Goal: Task Accomplishment & Management: Use online tool/utility

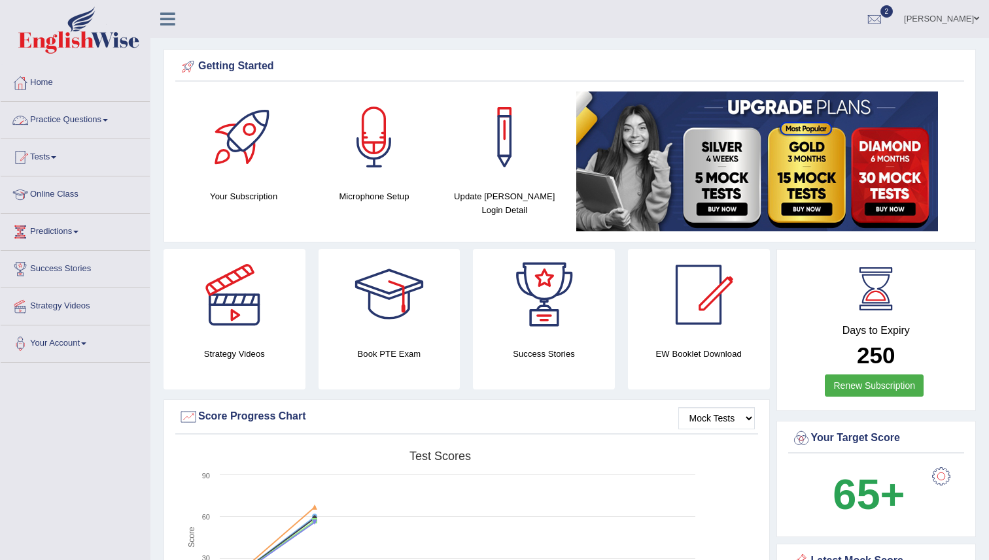
click at [58, 116] on link "Practice Questions" at bounding box center [75, 118] width 149 height 33
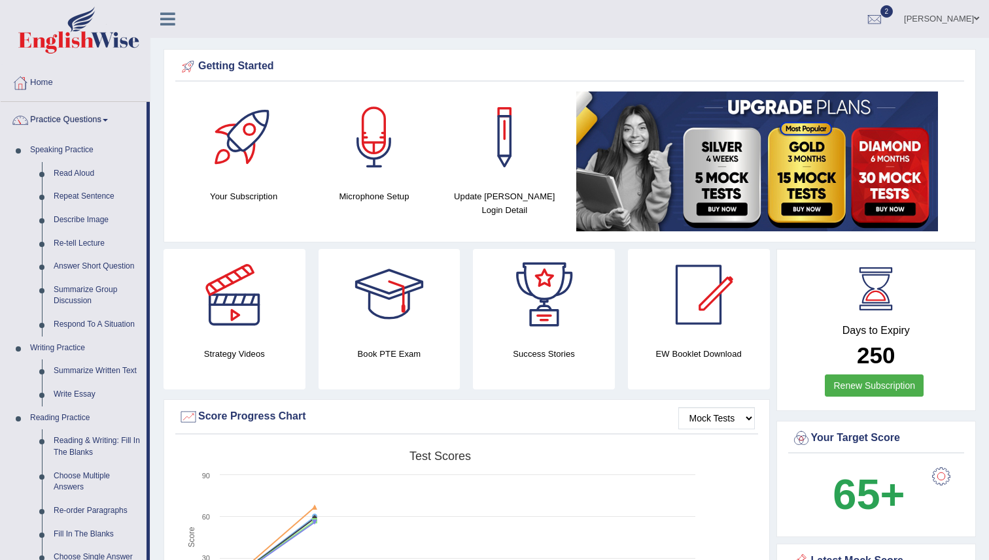
click at [58, 116] on link "Practice Questions" at bounding box center [74, 118] width 146 height 33
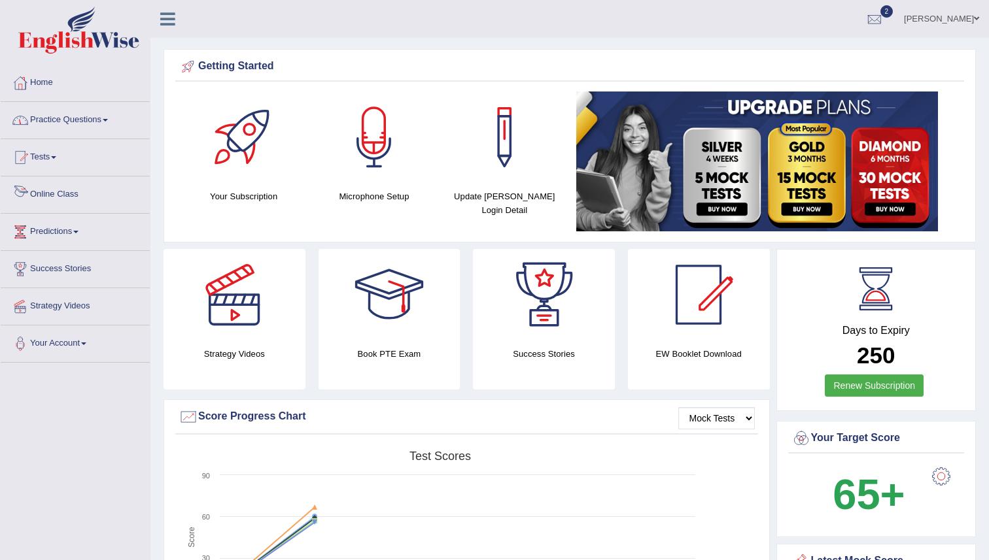
click at [46, 191] on link "Online Class" at bounding box center [75, 193] width 149 height 33
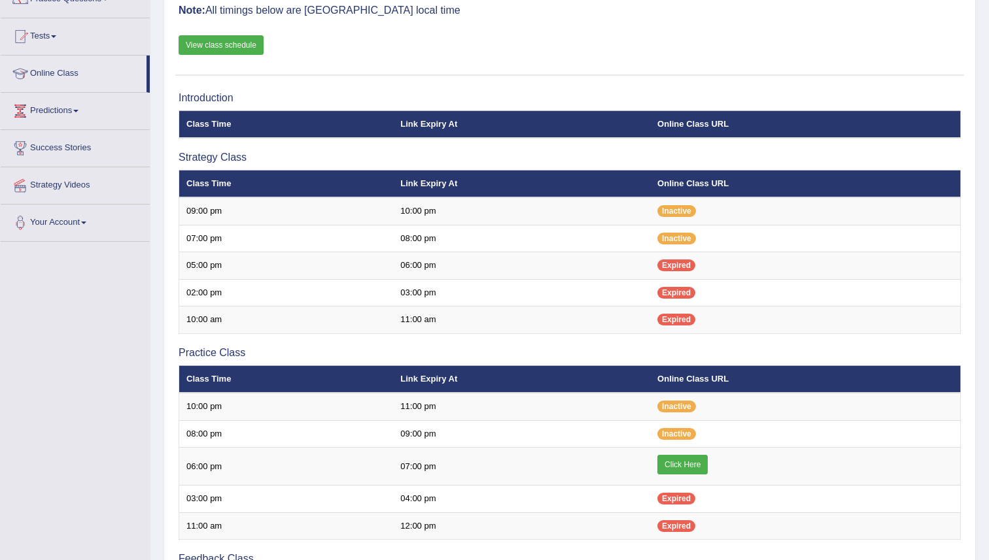
scroll to position [120, 0]
